Goal: Information Seeking & Learning: Learn about a topic

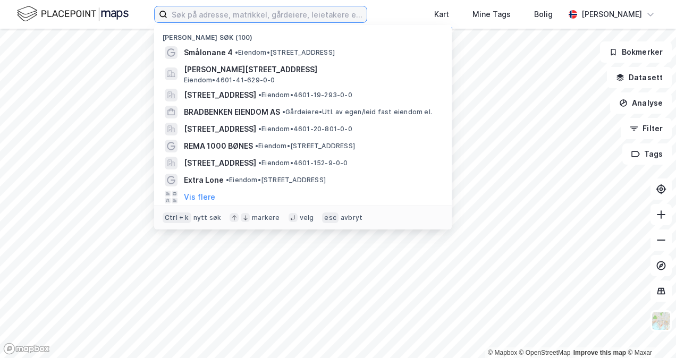
click at [253, 16] on input at bounding box center [266, 14] width 199 height 16
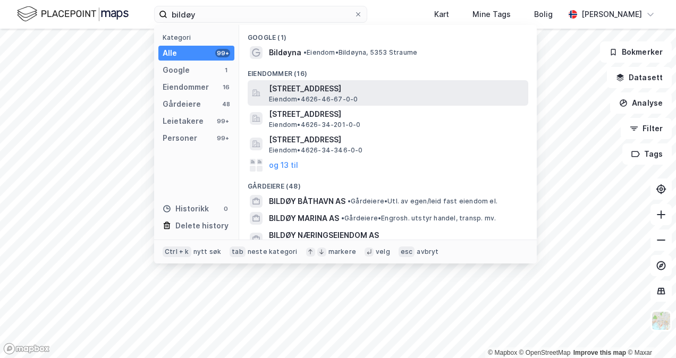
click at [292, 95] on span "Eiendom • 4626-46-67-0-0" at bounding box center [313, 99] width 89 height 8
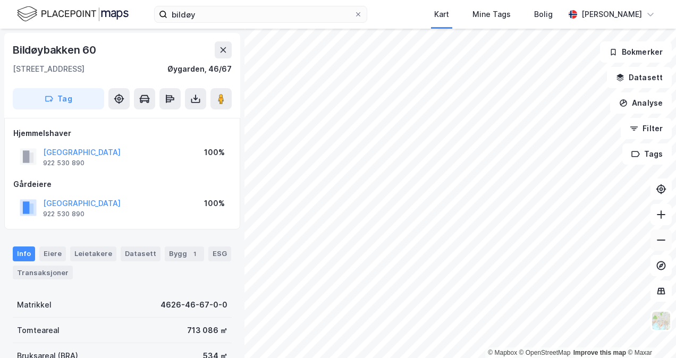
click at [661, 245] on button at bounding box center [660, 239] width 21 height 21
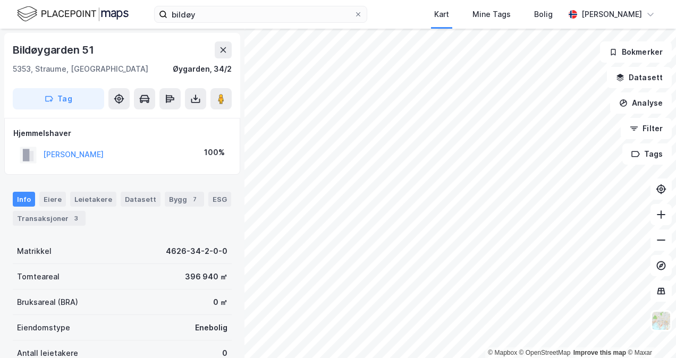
scroll to position [3, 0]
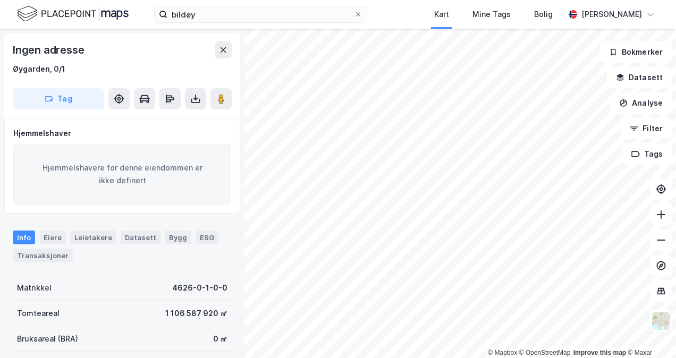
scroll to position [3, 0]
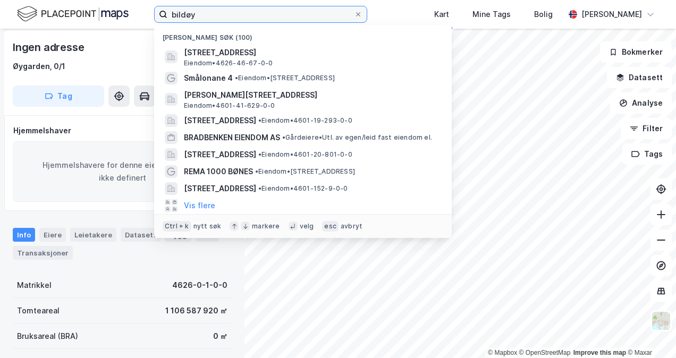
click at [206, 19] on input "bildøy" at bounding box center [260, 14] width 186 height 16
drag, startPoint x: 206, startPoint y: 19, endPoint x: 207, endPoint y: 29, distance: 10.2
click at [207, 23] on div "bildøy Nylige søk (100) [STREET_ADDRESS], ØYGARDEN [GEOGRAPHIC_DATA] • 4626-46-…" at bounding box center [260, 14] width 213 height 17
click at [95, 137] on div "Hjemmelshaver Hjemmelshavere for denne eiendommen er ikke definert" at bounding box center [122, 163] width 218 height 78
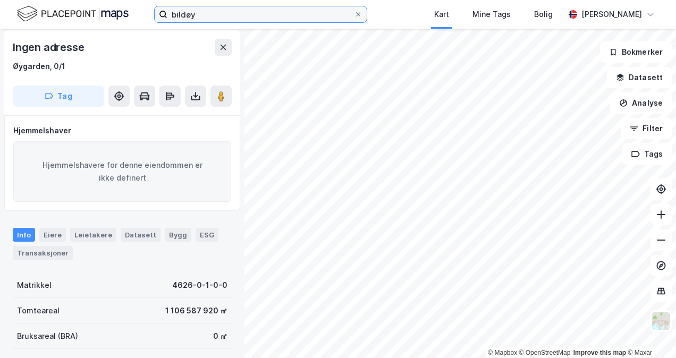
click at [200, 16] on input "bildøy" at bounding box center [260, 14] width 186 height 16
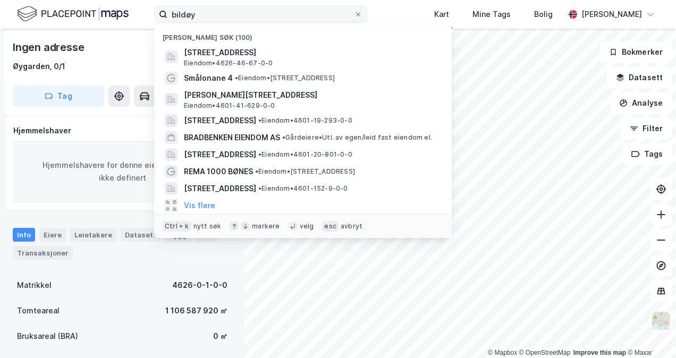
click at [165, 14] on icon at bounding box center [163, 14] width 8 height 8
click at [167, 14] on input "bildøy" at bounding box center [260, 14] width 186 height 16
click at [220, 21] on input "bildøy" at bounding box center [260, 14] width 186 height 16
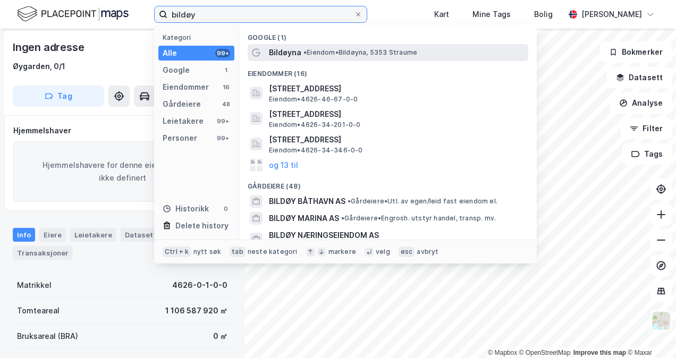
type input "bildøy"
click at [292, 53] on span "Bildøyna" at bounding box center [285, 52] width 32 height 13
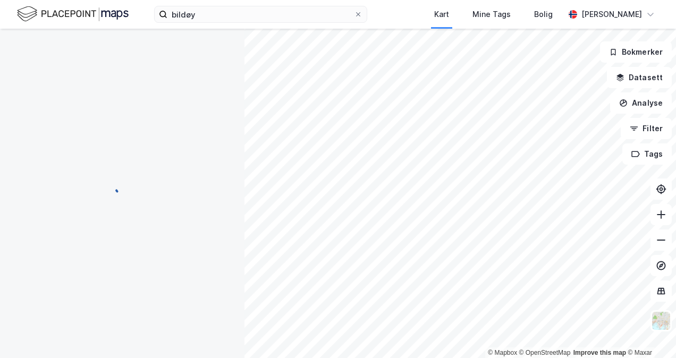
scroll to position [3, 0]
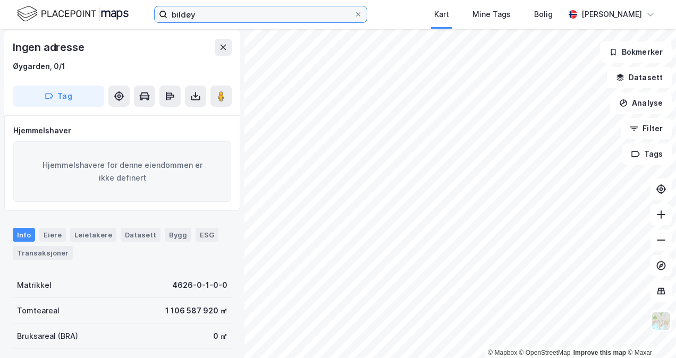
click at [265, 20] on input "bildøy" at bounding box center [260, 14] width 186 height 16
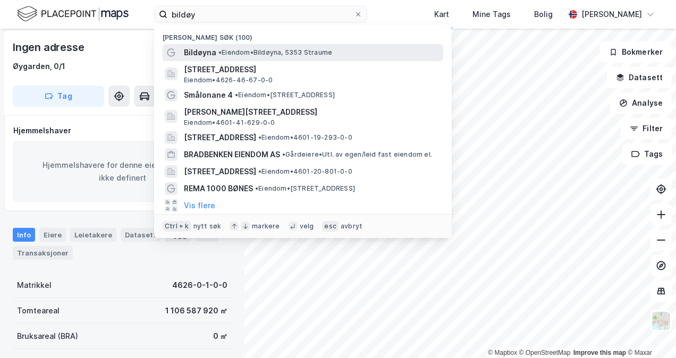
click at [250, 57] on div "Bildøyna • Eiendom • Bildøyna, 5353 Straume" at bounding box center [312, 52] width 257 height 13
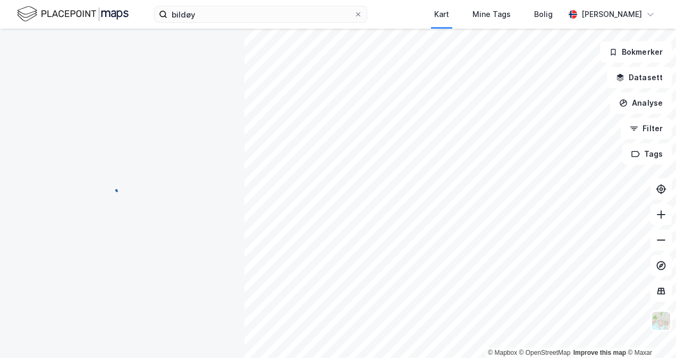
scroll to position [3, 0]
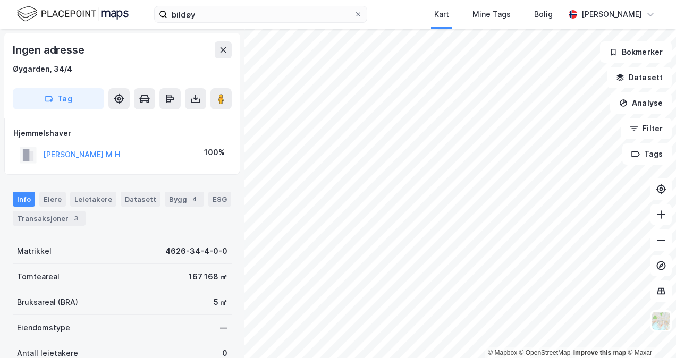
scroll to position [3, 0]
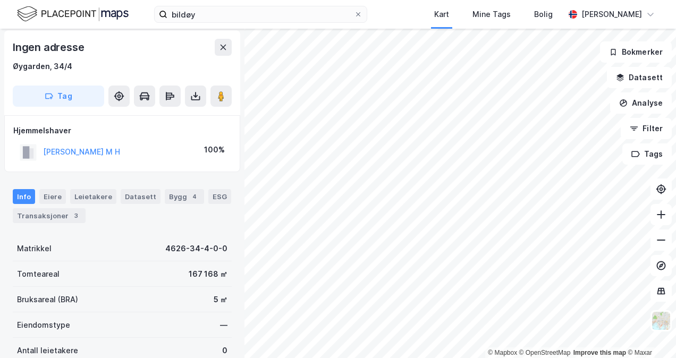
scroll to position [3, 0]
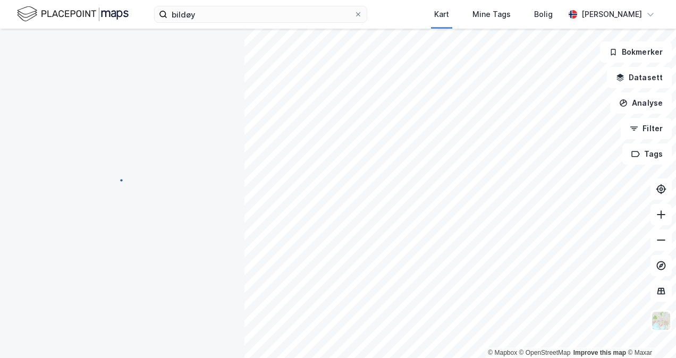
scroll to position [3, 0]
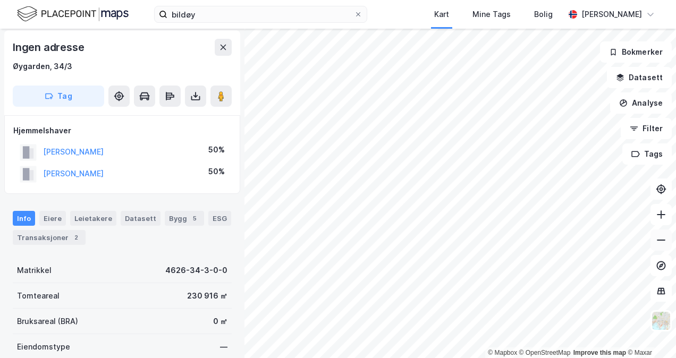
click at [663, 245] on button at bounding box center [660, 239] width 21 height 21
click at [661, 236] on icon at bounding box center [660, 240] width 11 height 11
click at [218, 47] on button at bounding box center [223, 47] width 17 height 17
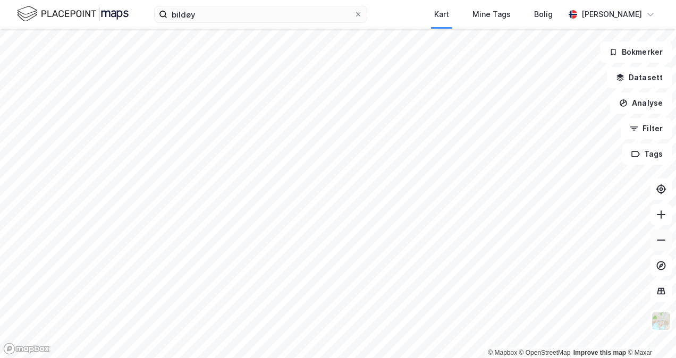
click at [670, 246] on div "© Mapbox © OpenStreetMap Improve this map © [PERSON_NAME] Datasett Analyse Filt…" at bounding box center [338, 193] width 676 height 329
click at [662, 236] on icon at bounding box center [660, 240] width 11 height 11
click at [661, 237] on icon at bounding box center [660, 240] width 11 height 11
click at [660, 238] on icon at bounding box center [660, 240] width 11 height 11
